Goal: Check status: Check status

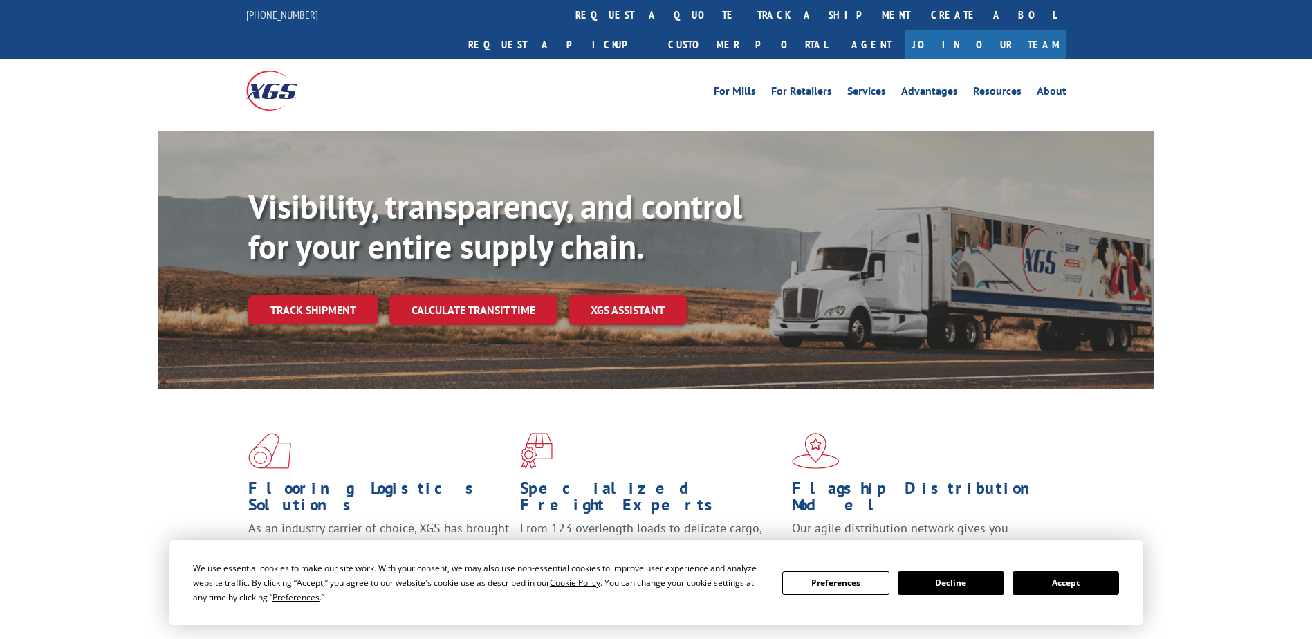
click at [747, 13] on link "track a shipment" at bounding box center [834, 15] width 174 height 30
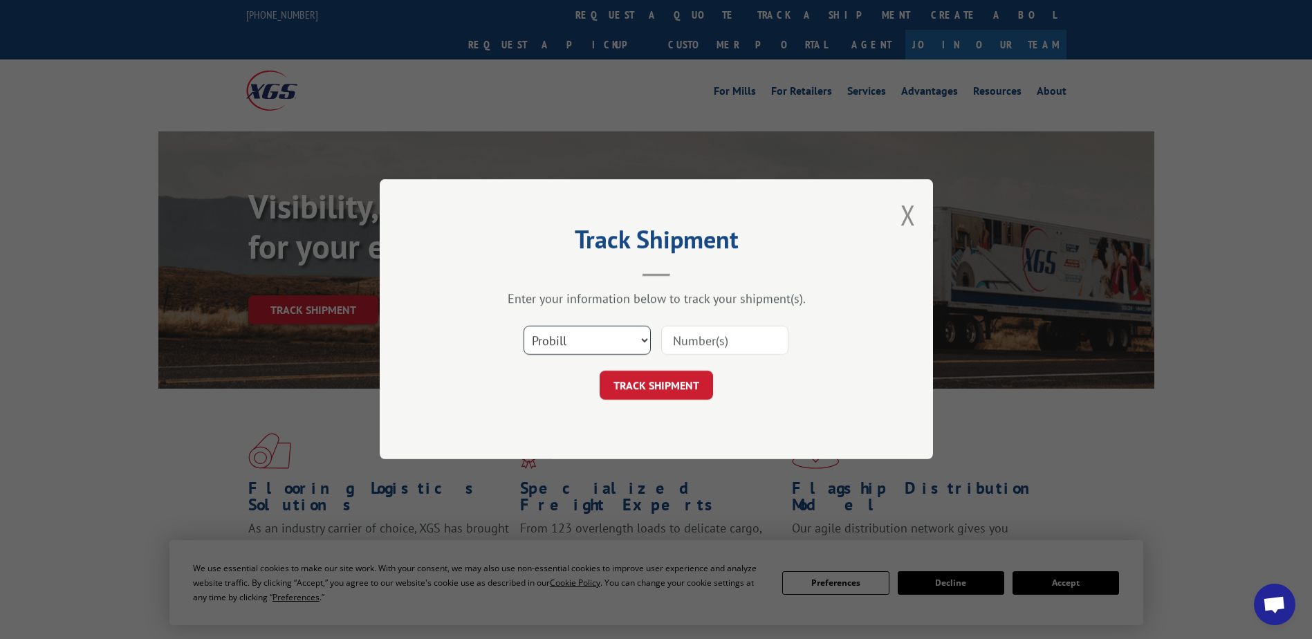
click at [625, 341] on select "Select category... Probill BOL PO" at bounding box center [586, 340] width 127 height 29
select select "bol"
click at [523, 326] on select "Select category... Probill BOL PO" at bounding box center [586, 340] width 127 height 29
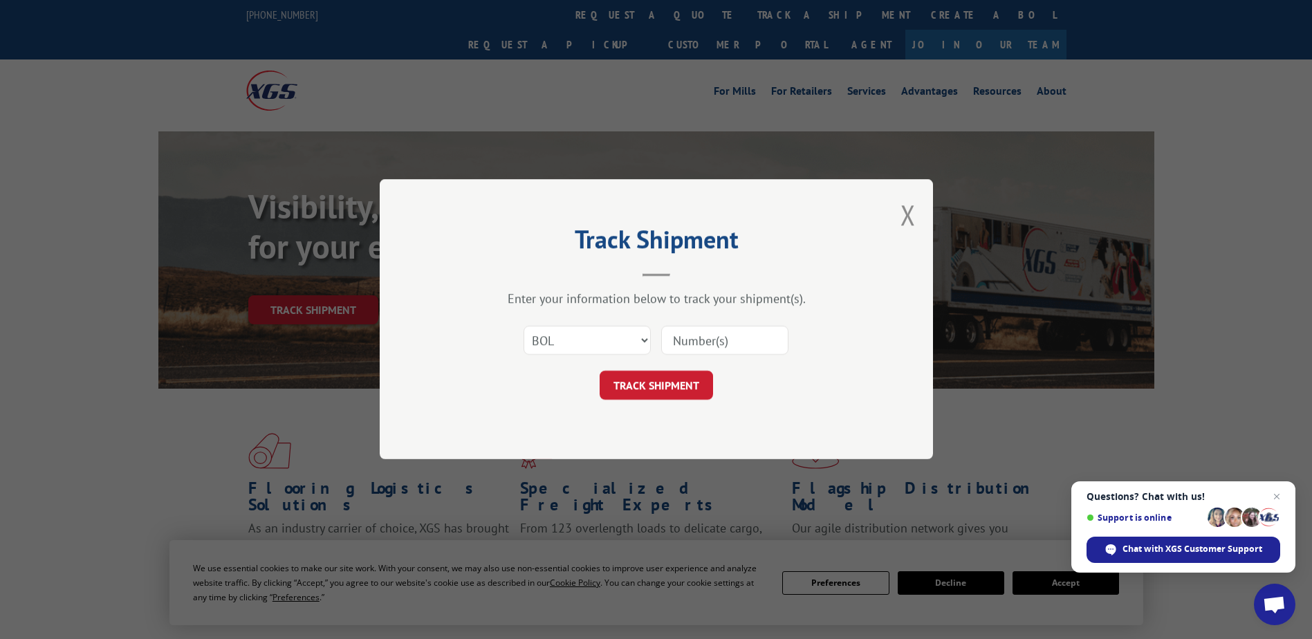
click at [694, 343] on input at bounding box center [724, 340] width 127 height 29
paste input "886543"
type input "886543"
click at [689, 386] on button "TRACK SHIPMENT" at bounding box center [656, 385] width 113 height 29
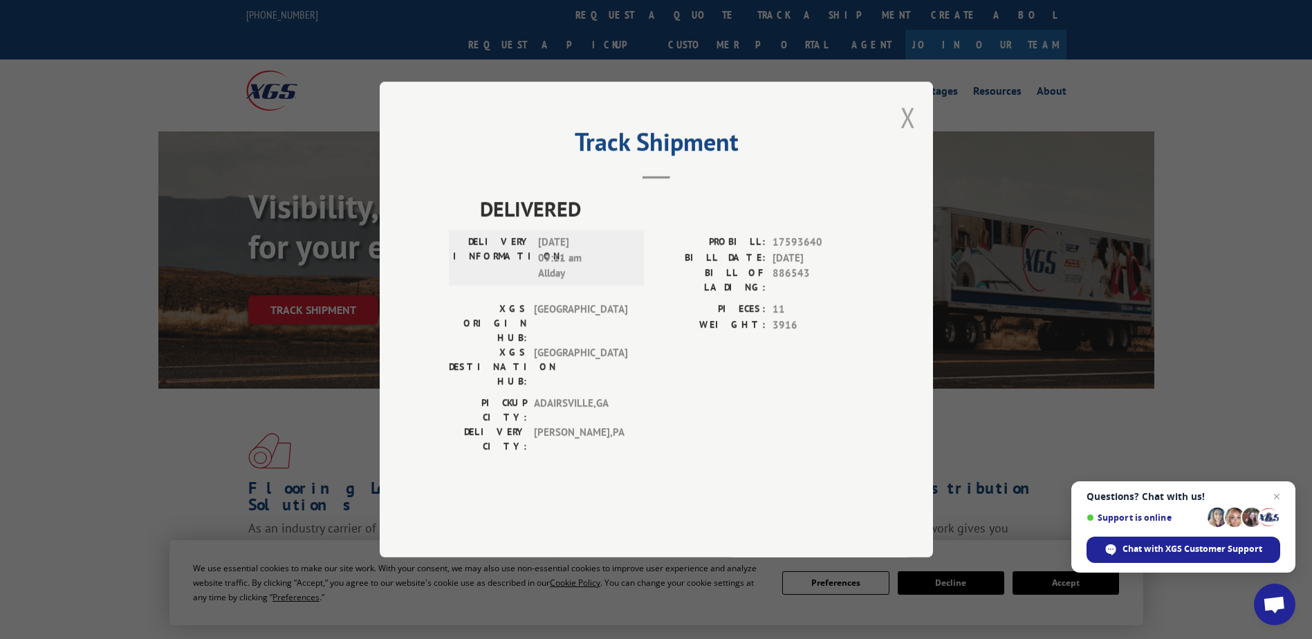
click at [906, 136] on button "Close modal" at bounding box center [907, 117] width 15 height 37
